Goal: Transaction & Acquisition: Purchase product/service

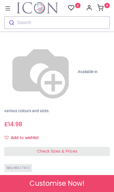
scroll to position [174, 0]
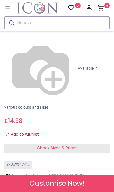
click at [96, 144] on div "Check Sizes & Prices" at bounding box center [56, 148] width 105 height 9
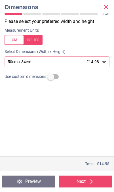
click at [106, 65] on div "50cm x 34cm £14.98" at bounding box center [57, 61] width 105 height 11
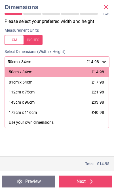
click at [86, 102] on div "143cm x 96cm £33.98" at bounding box center [57, 103] width 104 height 10
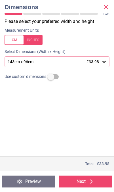
click at [92, 183] on icon at bounding box center [91, 181] width 7 height 7
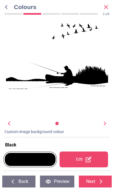
click at [39, 161] on div at bounding box center [30, 159] width 51 height 13
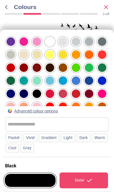
click at [102, 37] on div at bounding box center [102, 41] width 9 height 9
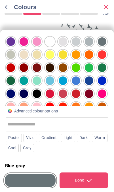
click at [89, 182] on icon at bounding box center [89, 180] width 7 height 7
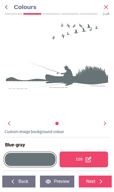
click at [44, 159] on div at bounding box center [30, 159] width 51 height 13
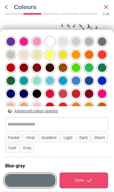
click at [9, 77] on div at bounding box center [11, 81] width 9 height 9
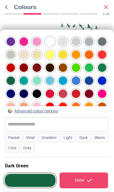
click at [104, 64] on div at bounding box center [102, 68] width 9 height 9
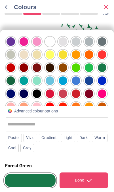
click at [11, 50] on div at bounding box center [11, 54] width 9 height 9
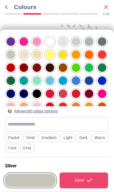
click at [37, 77] on div at bounding box center [37, 81] width 9 height 9
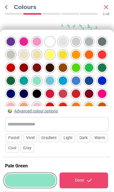
click at [22, 77] on div at bounding box center [24, 81] width 9 height 9
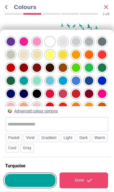
click at [92, 181] on icon at bounding box center [89, 180] width 7 height 7
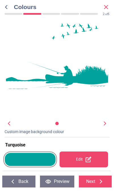
click at [39, 159] on div at bounding box center [30, 159] width 51 height 13
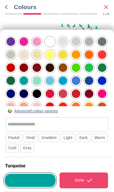
click at [53, 139] on div "Gradient" at bounding box center [49, 138] width 20 height 9
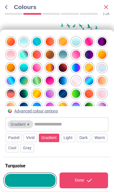
click at [71, 138] on div "Light" at bounding box center [68, 138] width 14 height 9
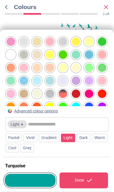
click at [88, 138] on div "Dark" at bounding box center [83, 138] width 13 height 9
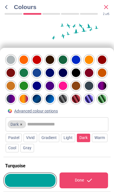
click at [34, 149] on div "Gray" at bounding box center [27, 148] width 14 height 9
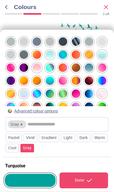
click at [19, 150] on div "Cool" at bounding box center [12, 148] width 13 height 9
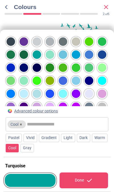
click at [92, 142] on div "Warm" at bounding box center [100, 138] width 16 height 9
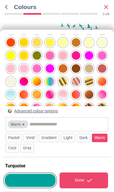
scroll to position [51, 0]
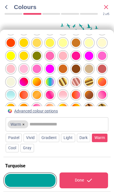
click at [88, 65] on div at bounding box center [89, 69] width 9 height 9
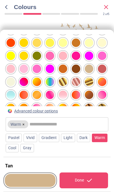
click at [88, 183] on icon at bounding box center [89, 180] width 7 height 7
